Goal: Information Seeking & Learning: Find contact information

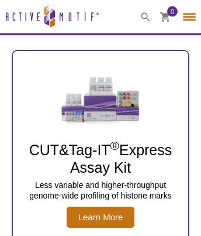
select select "[GEOGRAPHIC_DATA]"
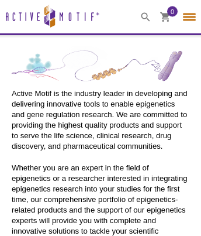
select select "[GEOGRAPHIC_DATA]"
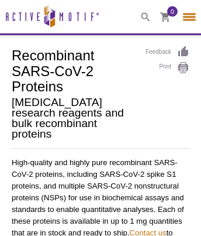
select select "[GEOGRAPHIC_DATA]"
click at [150, 228] on link "Contact us" at bounding box center [148, 232] width 37 height 9
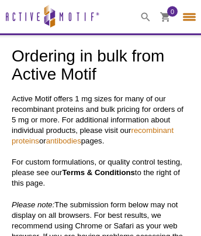
select select "[GEOGRAPHIC_DATA]"
click at [67, 139] on link "antibodies" at bounding box center [63, 140] width 35 height 9
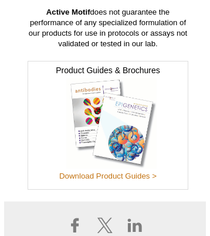
scroll to position [124, 0]
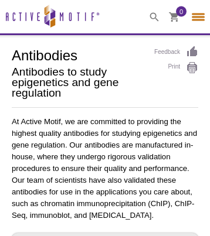
select select "[GEOGRAPHIC_DATA]"
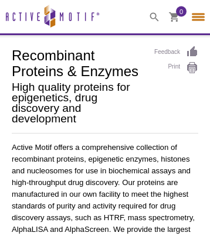
select select "[GEOGRAPHIC_DATA]"
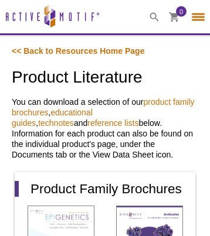
select select "[GEOGRAPHIC_DATA]"
click at [174, 12] on icon at bounding box center [174, 17] width 10 height 10
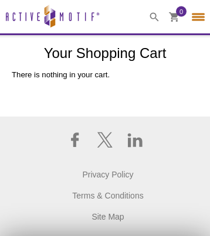
select select "[GEOGRAPHIC_DATA]"
